Goal: Complete application form

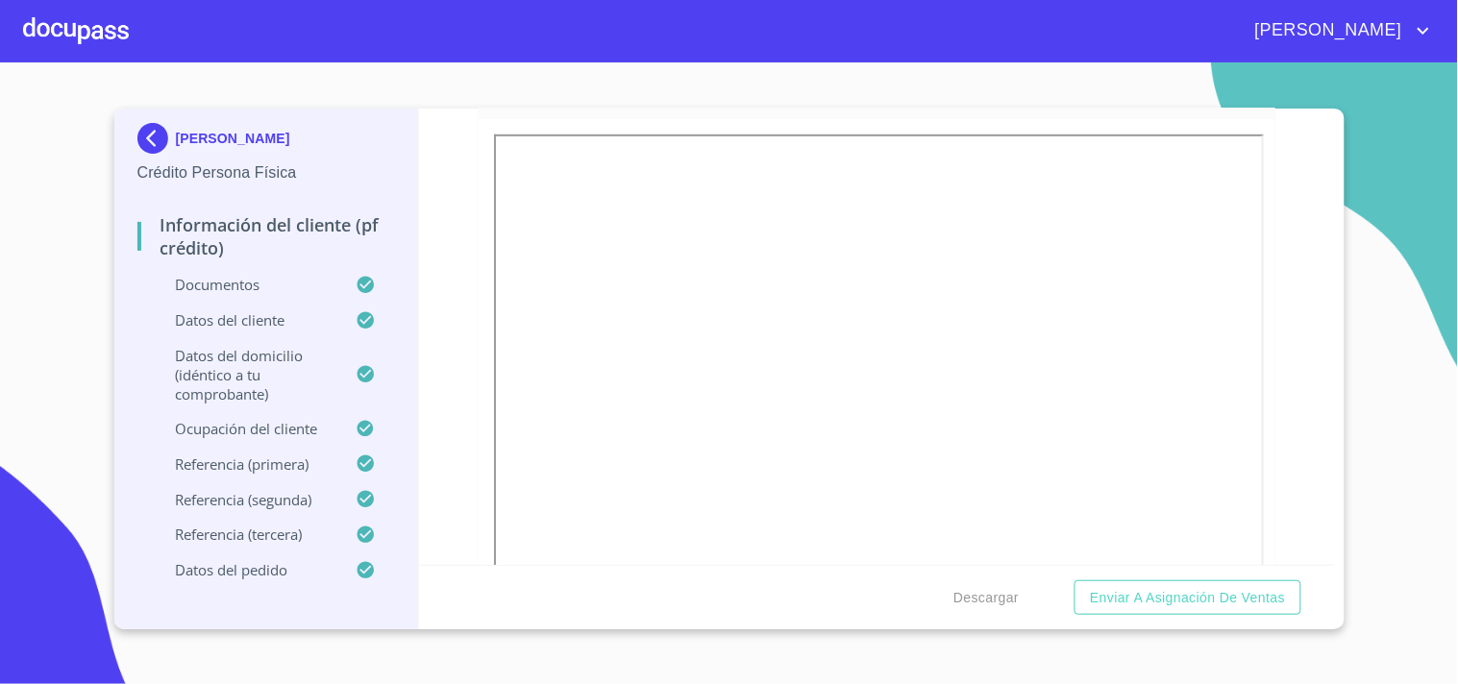
scroll to position [320, 0]
click at [981, 599] on span "Descargar" at bounding box center [985, 598] width 65 height 24
click at [1159, 588] on span "Enviar a Asignación de Ventas" at bounding box center [1187, 598] width 195 height 24
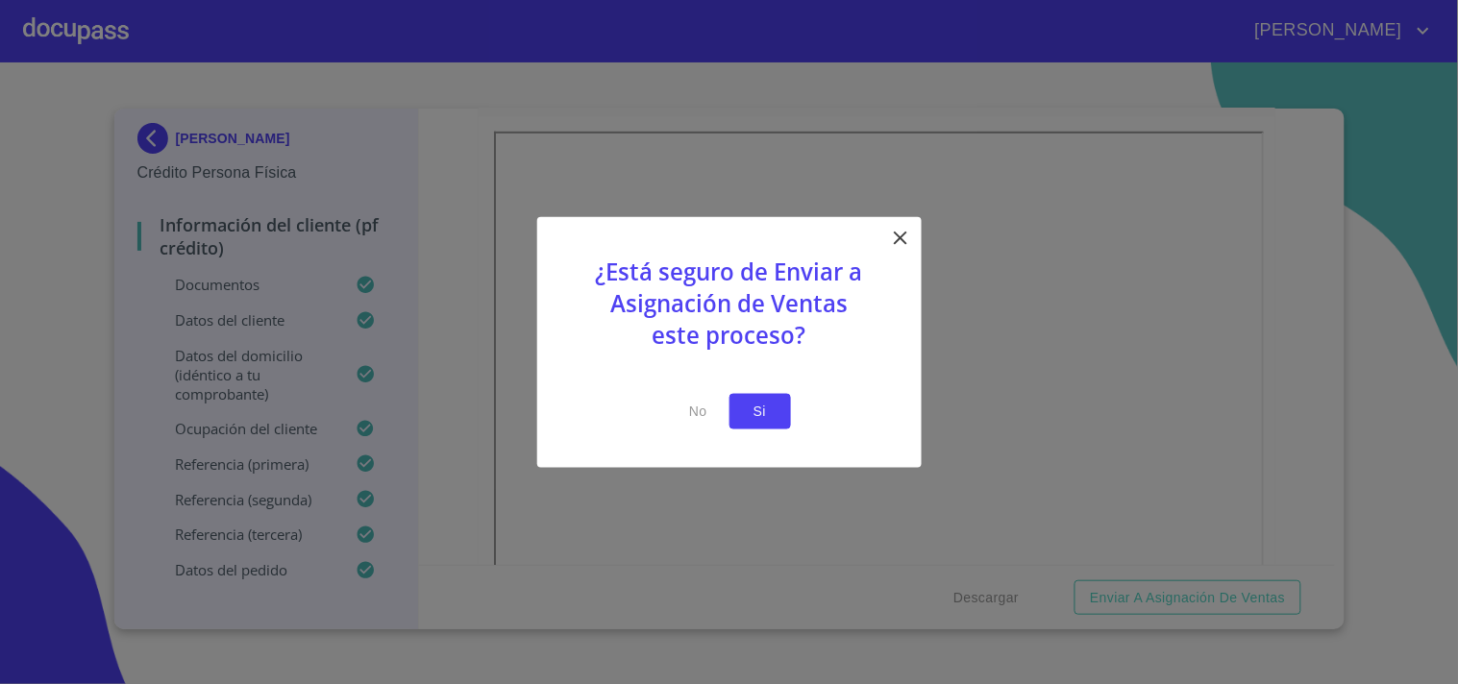
click at [770, 415] on span "Si" at bounding box center [760, 412] width 31 height 24
